Goal: Browse casually: Explore the website without a specific task or goal

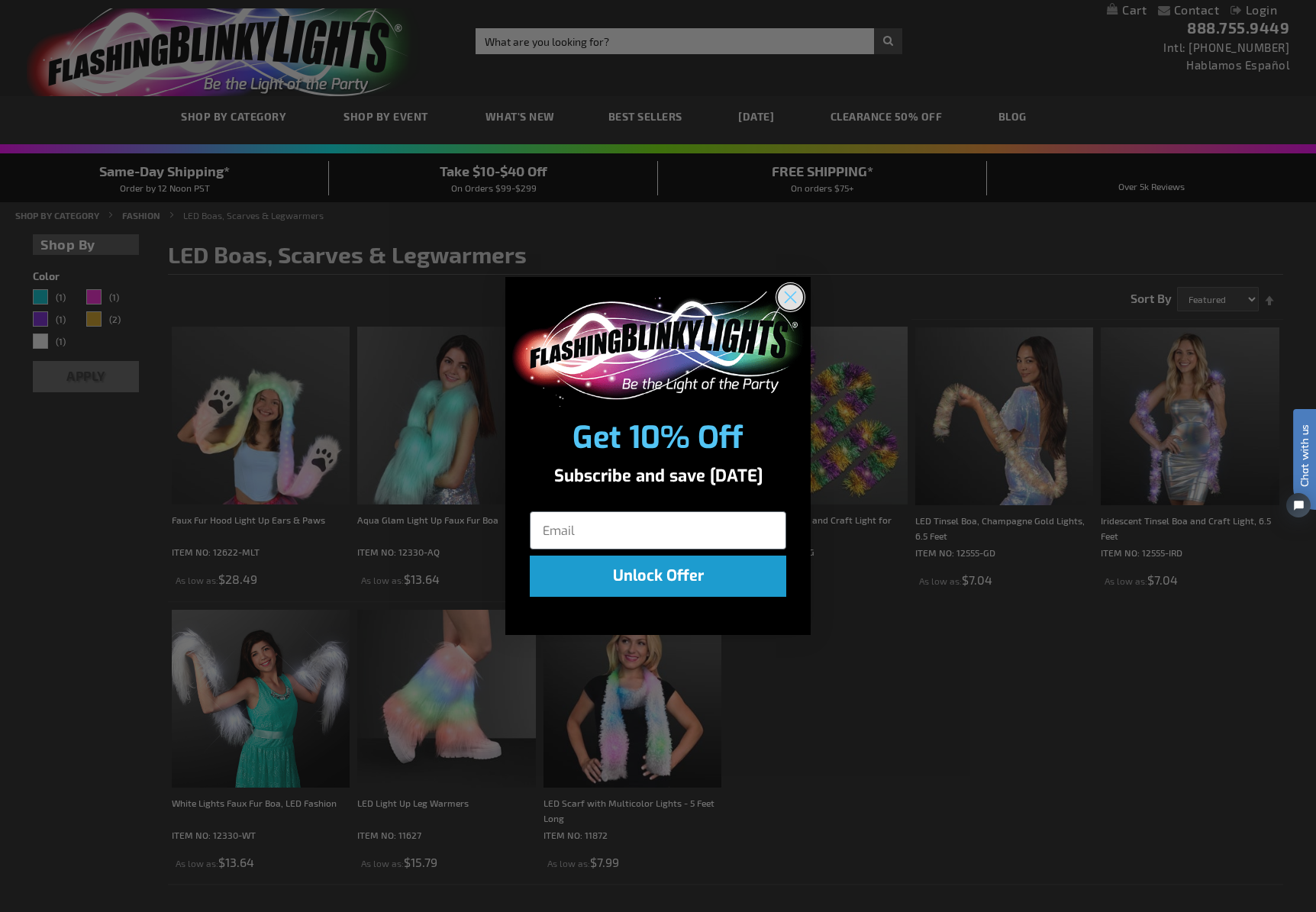
click at [792, 299] on circle "Close dialog" at bounding box center [790, 297] width 25 height 25
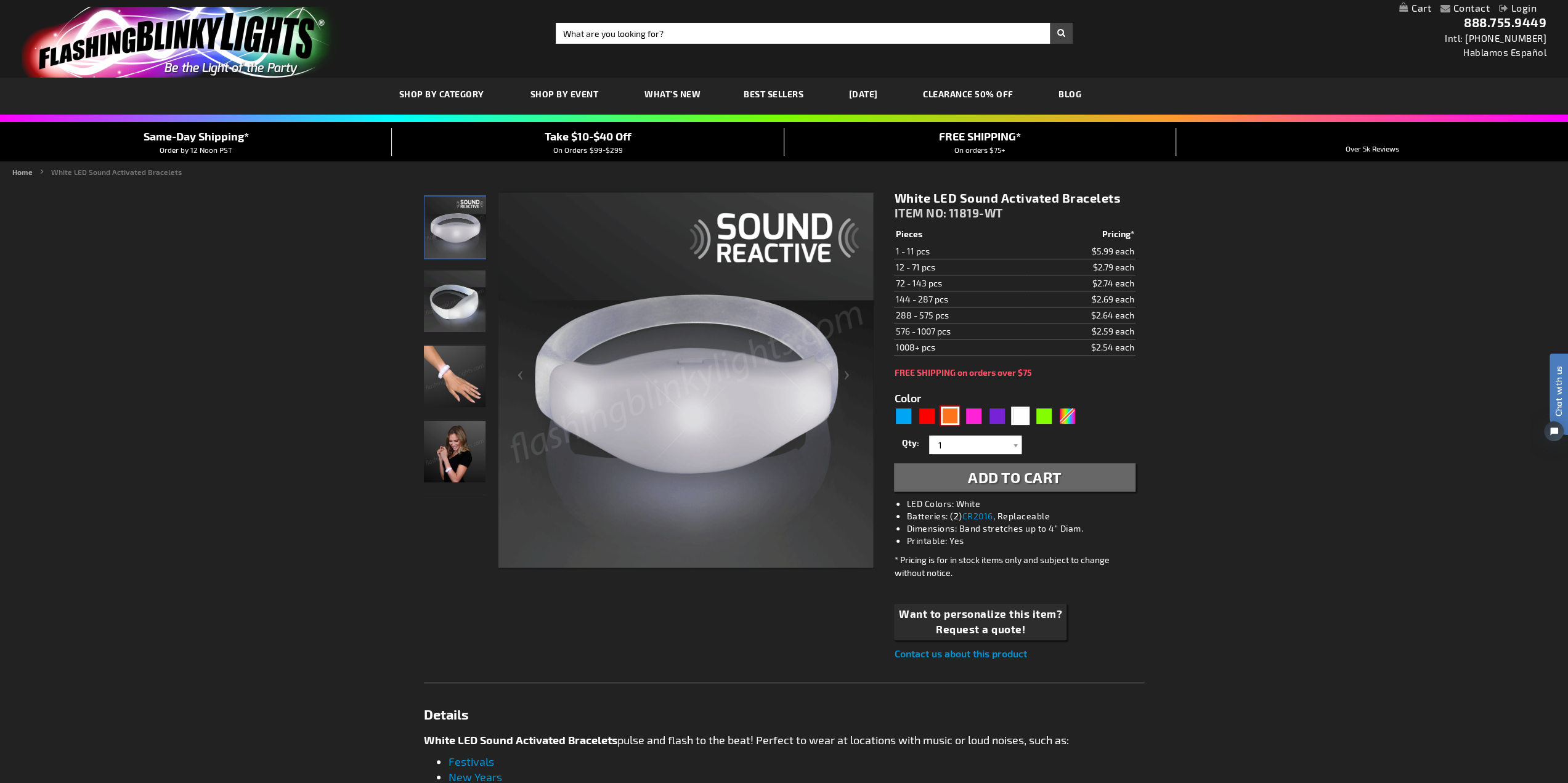
click at [953, 417] on div "Orange" at bounding box center [949, 415] width 18 height 18
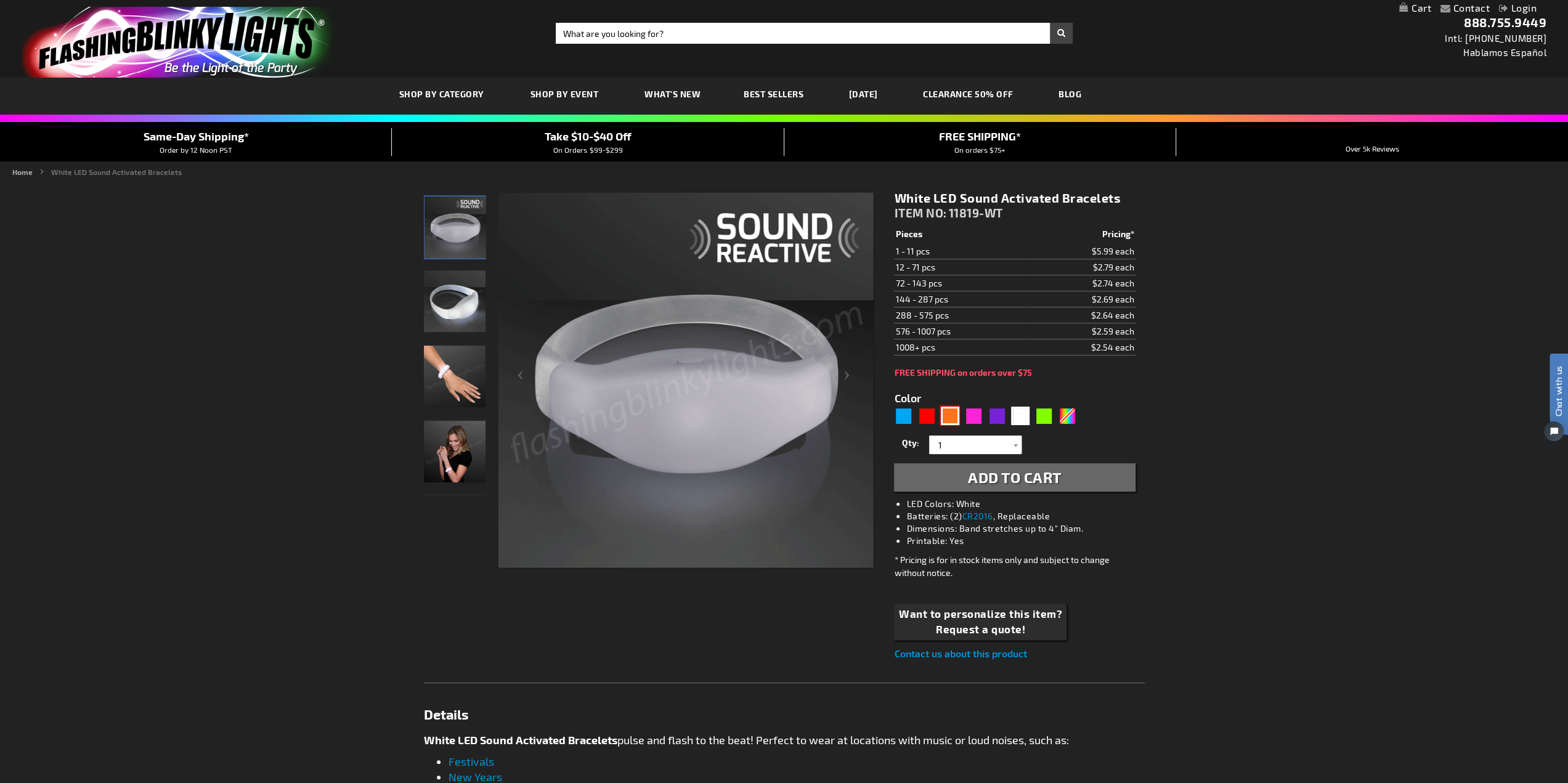
type input "5637"
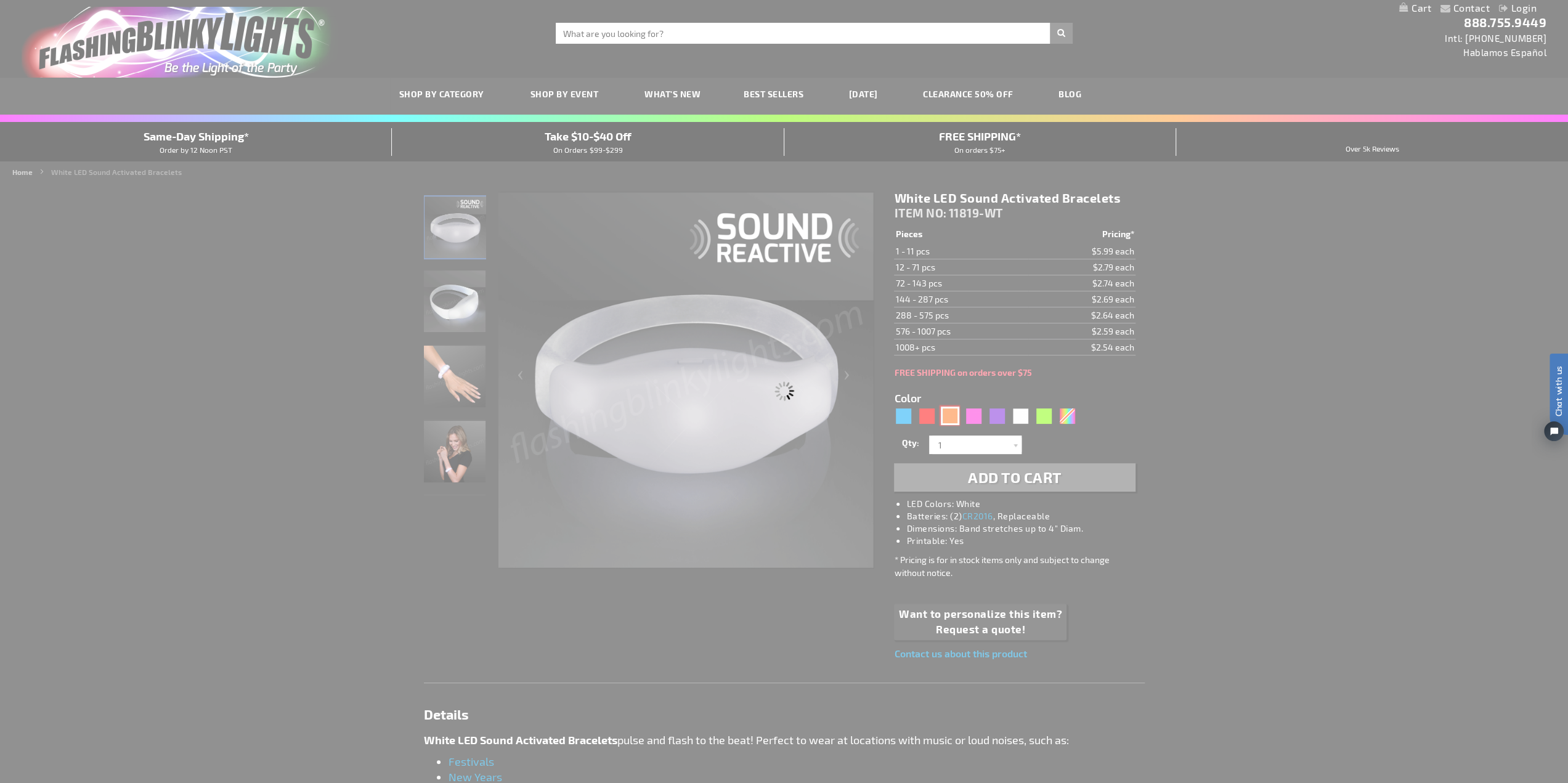
type input "11819-OR"
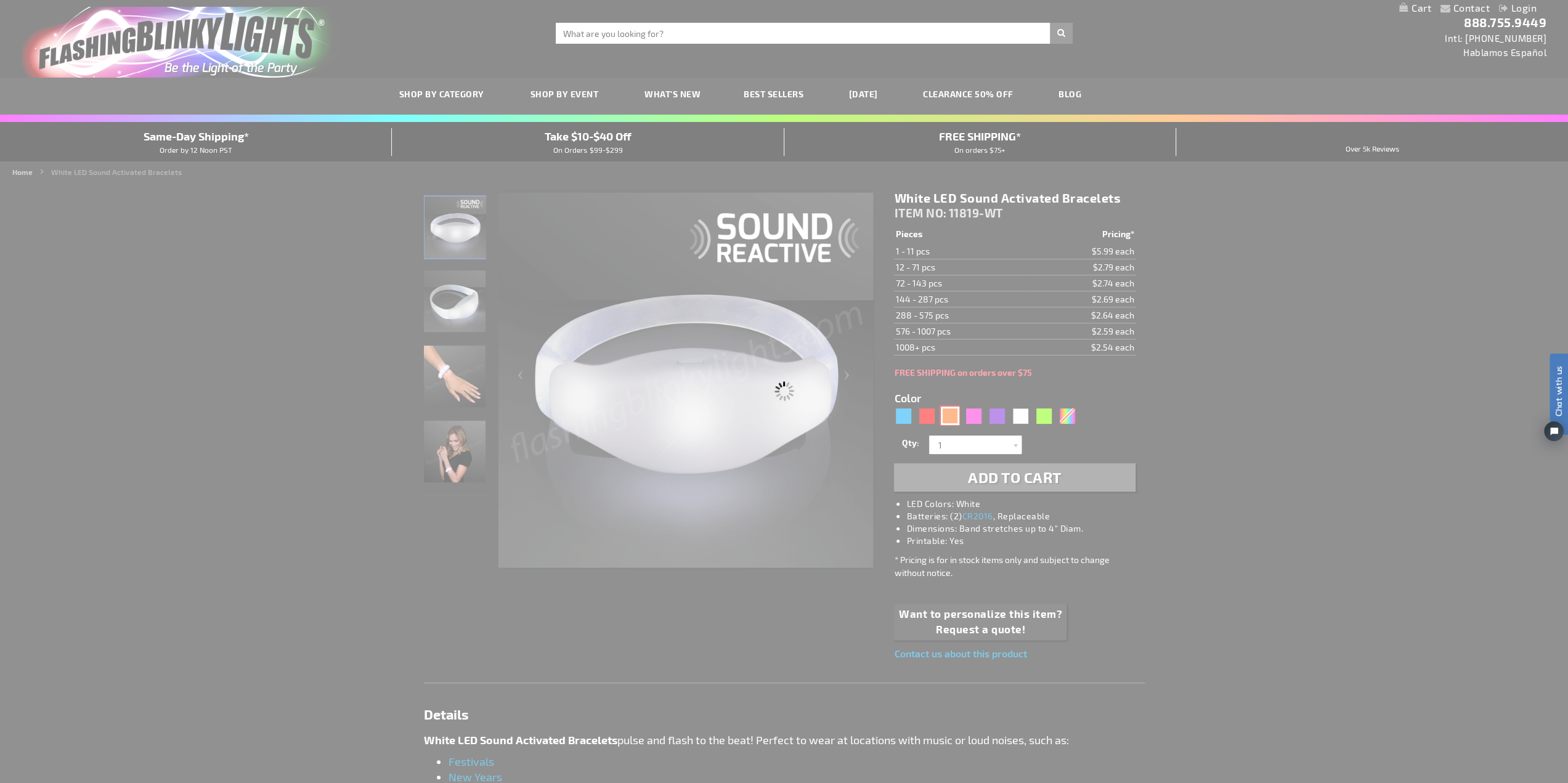
type input "Customize - Orange LED Sound Sensitive Light Bracelets - ITEM NO: 11819-OR"
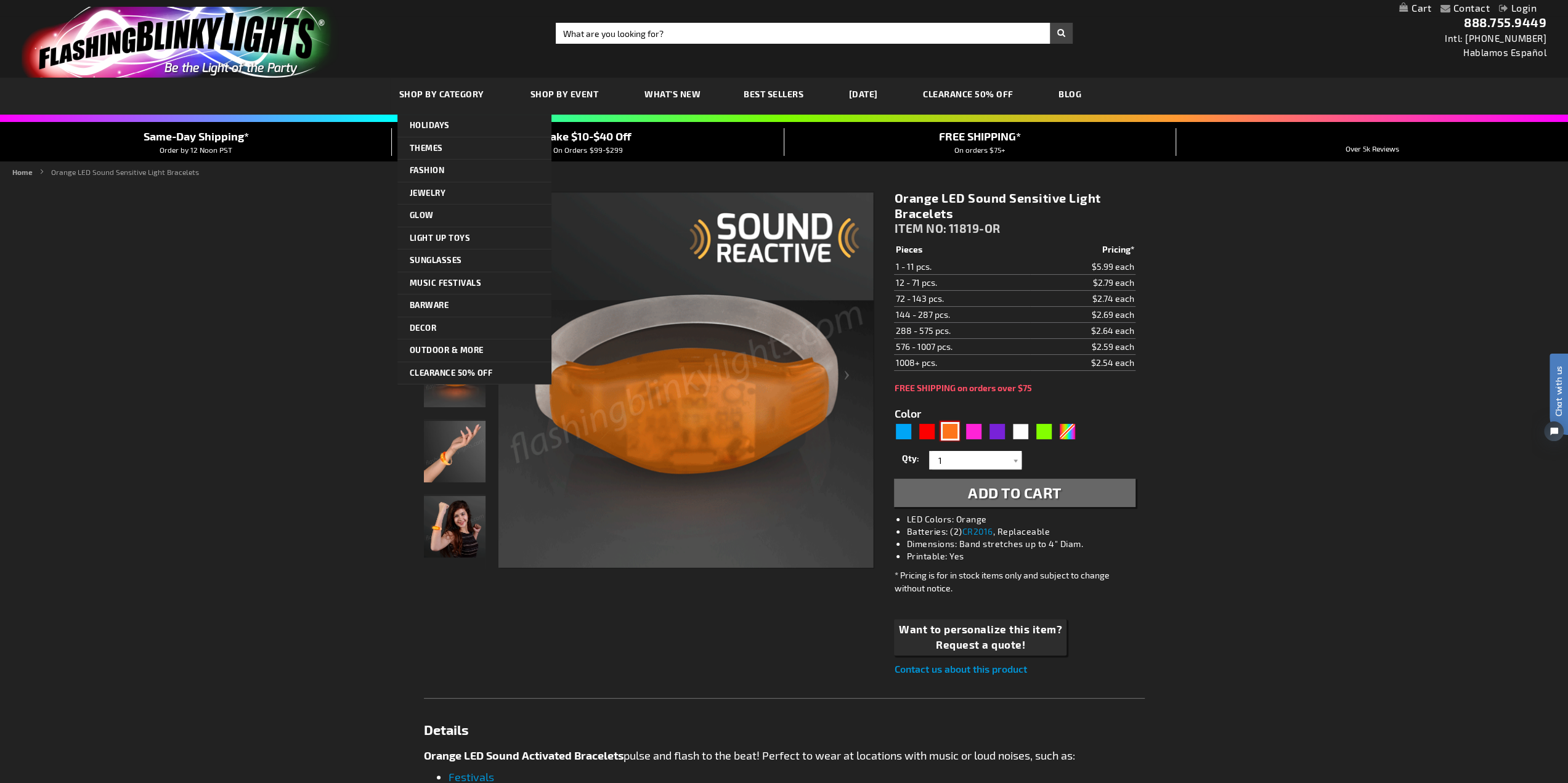
click at [463, 99] on link "SHOP BY CATEGORY" at bounding box center [443, 94] width 106 height 42
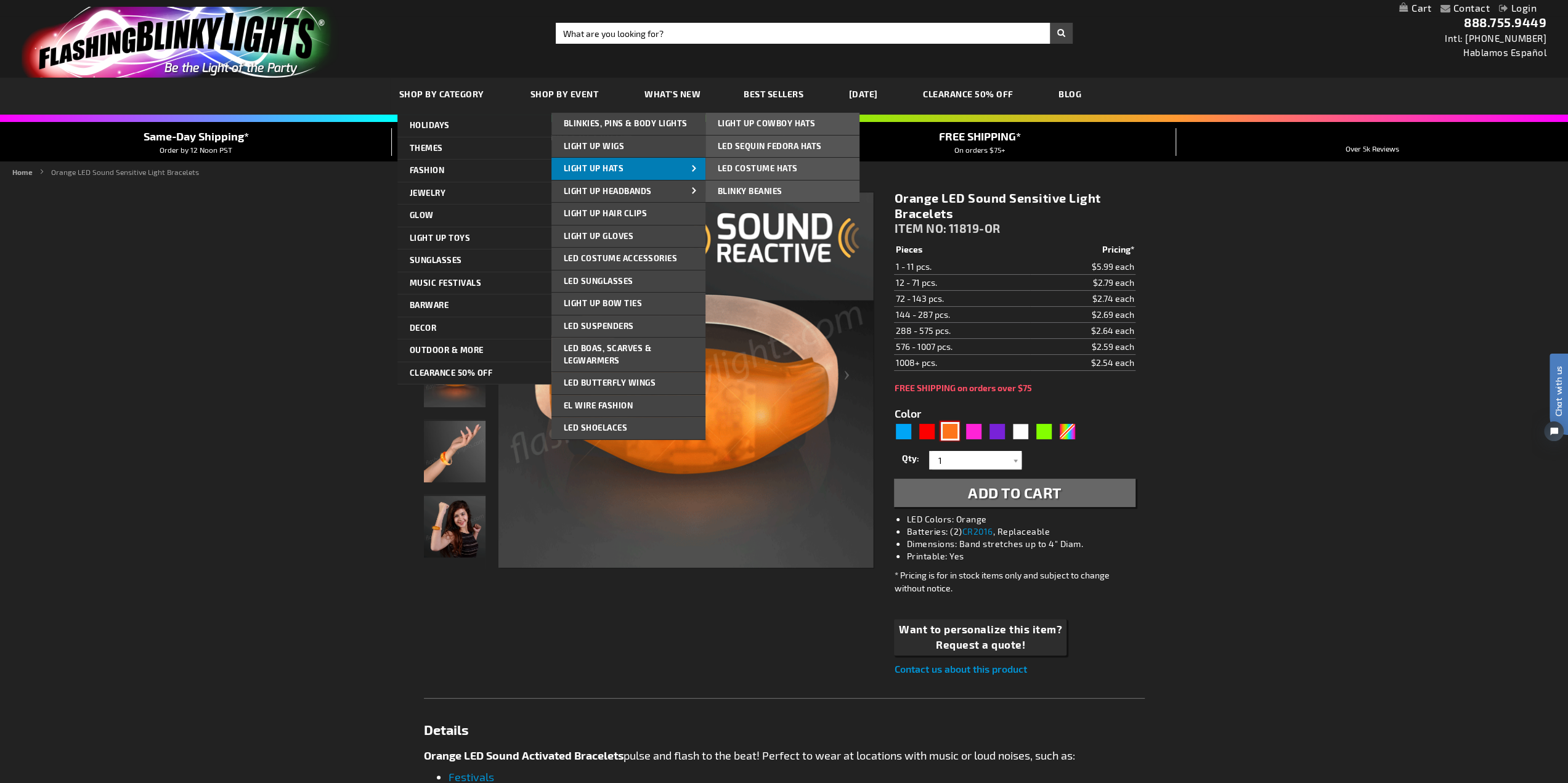
click at [602, 165] on span "Light Up Hats" at bounding box center [594, 168] width 61 height 10
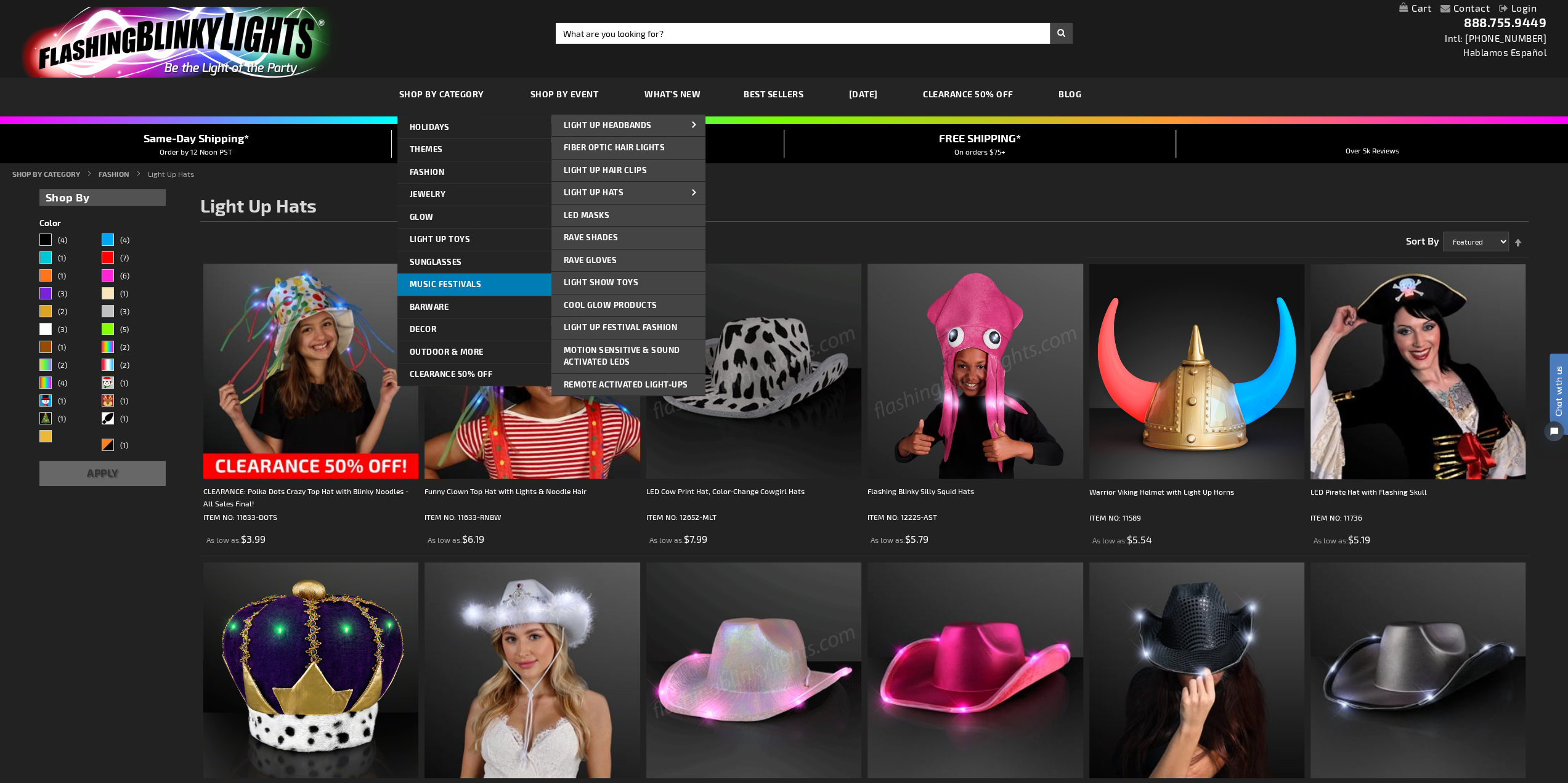
click at [476, 281] on span "Music Festivals" at bounding box center [446, 284] width 72 height 10
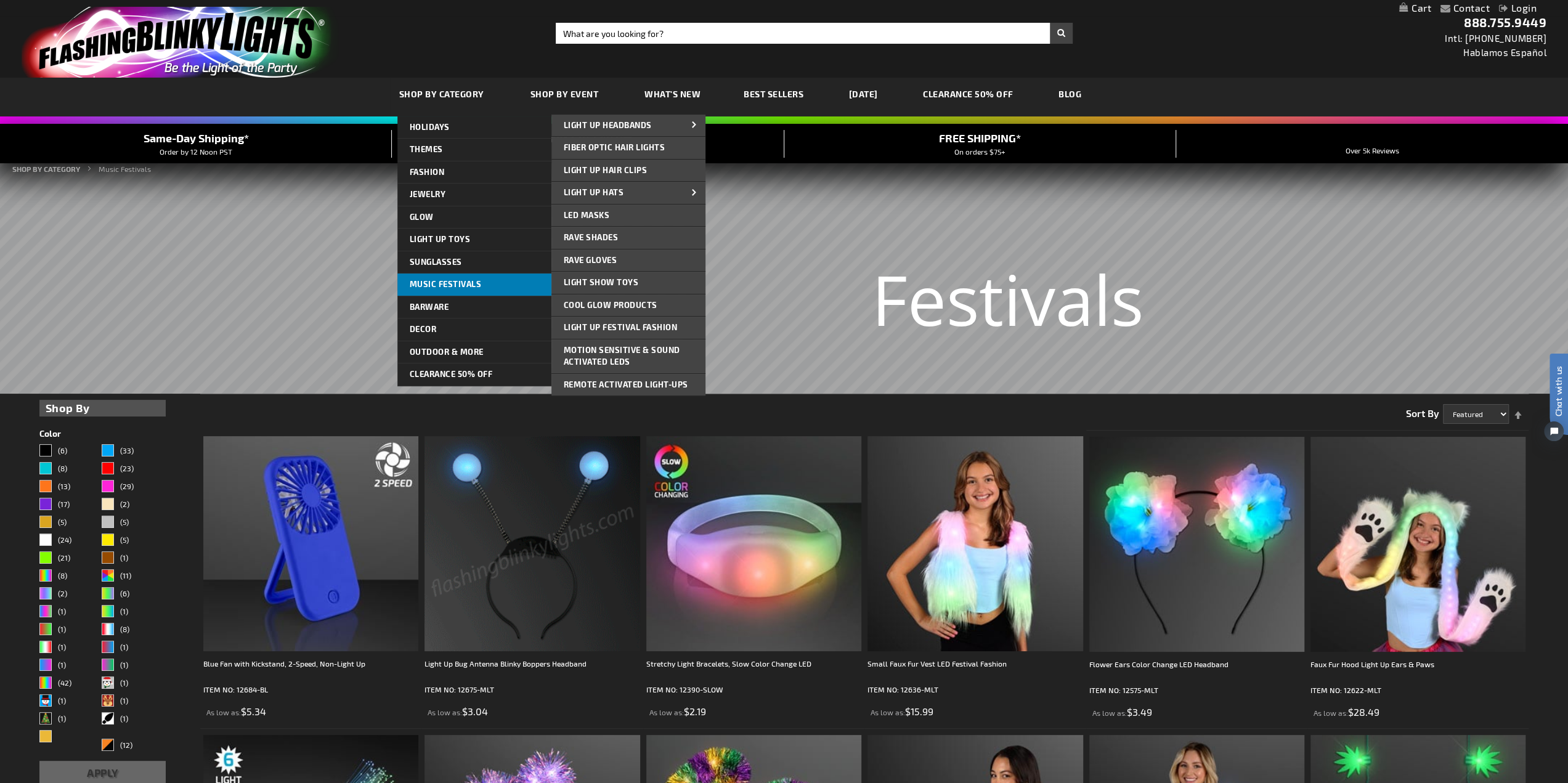
click at [464, 288] on span "Music Festivals" at bounding box center [446, 284] width 72 height 10
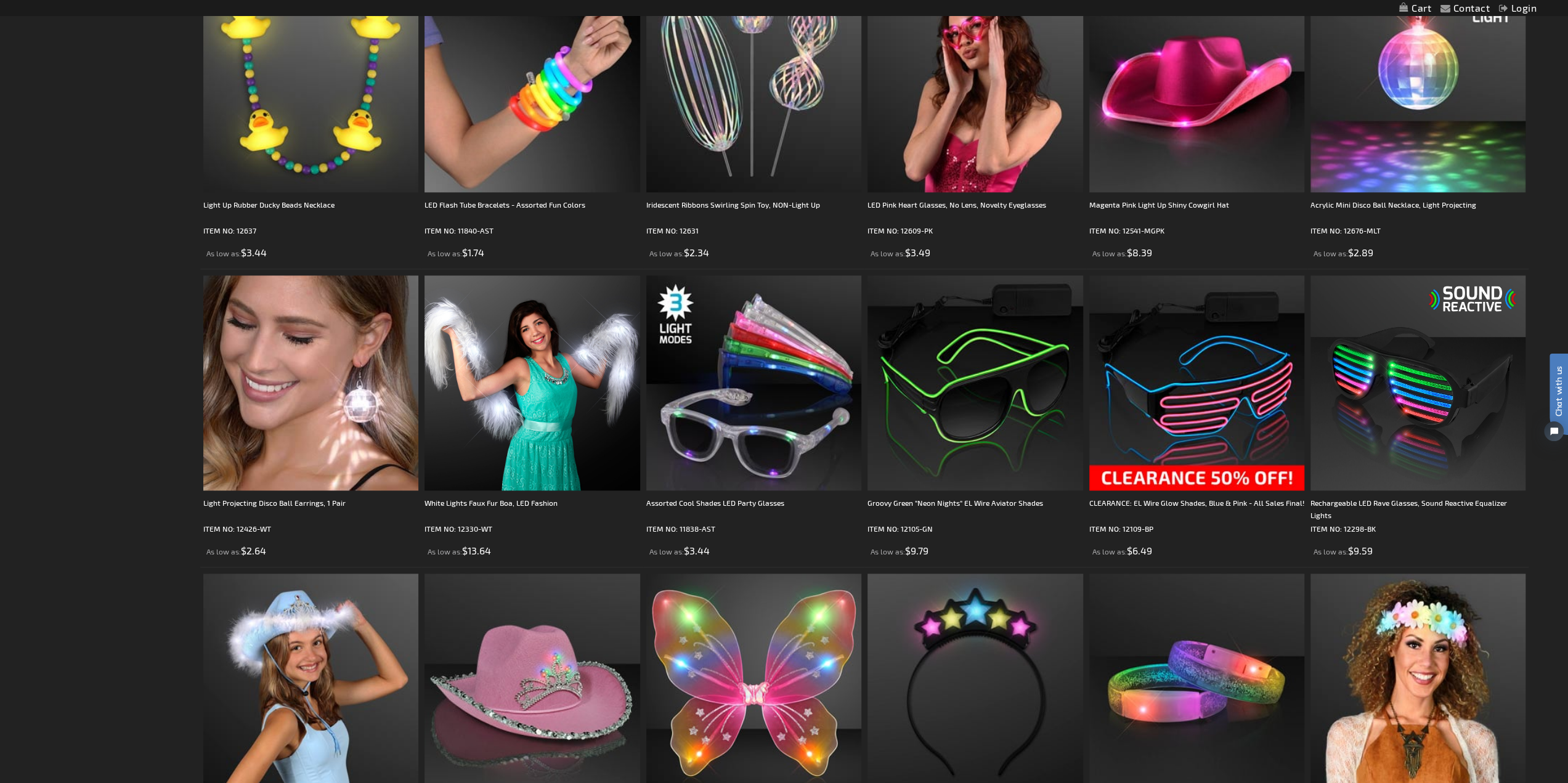
scroll to position [1109, 0]
